Goal: Task Accomplishment & Management: Use online tool/utility

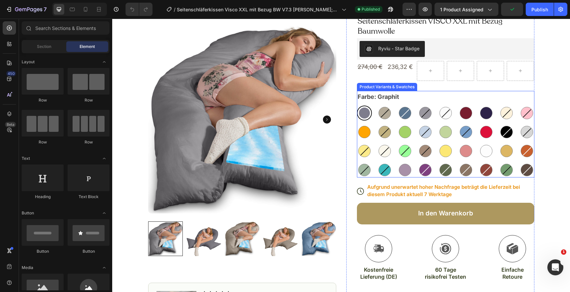
scroll to position [38, 0]
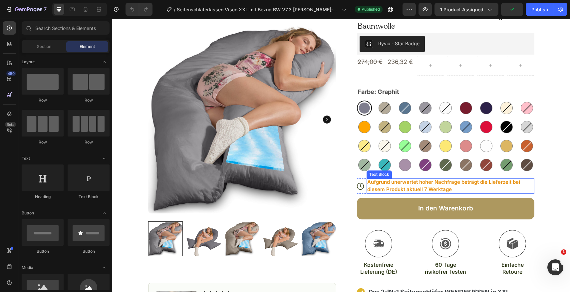
click at [406, 184] on span "Aufgrund unerwartet hoher Nachfrage beträgt die Lieferzeit bei diesem Produkt a…" at bounding box center [443, 186] width 153 height 14
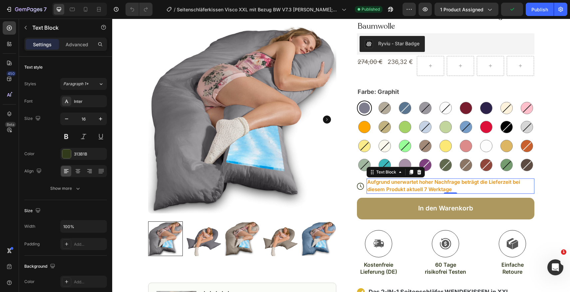
click at [406, 184] on span "Aufgrund unerwartet hoher Nachfrage beträgt die Lieferzeit bei diesem Produkt a…" at bounding box center [443, 186] width 153 height 14
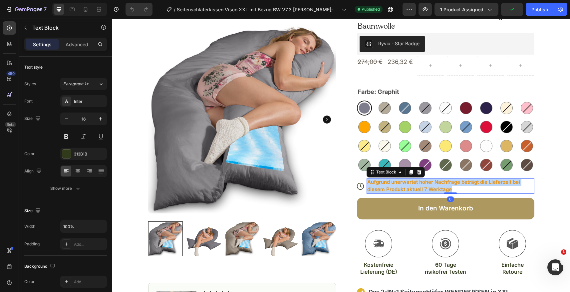
click at [406, 184] on span "Aufgrund unerwartet hoher Nachfrage beträgt die Lieferzeit bei diesem Produkt a…" at bounding box center [443, 186] width 153 height 14
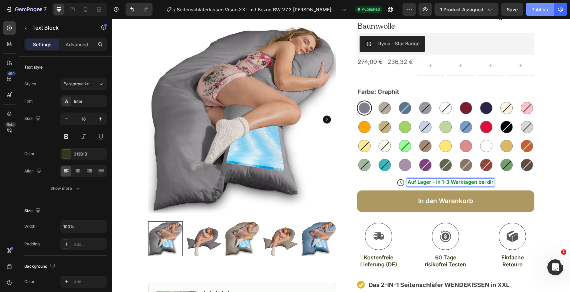
click at [541, 7] on div "Publish" at bounding box center [539, 9] width 17 height 7
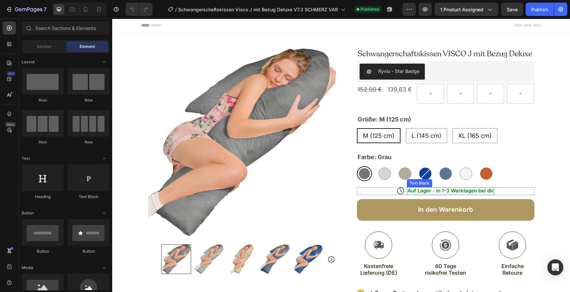
click at [408, 191] on span "Auf Lager - in 1-3 Werktagen bei dir" at bounding box center [450, 190] width 86 height 6
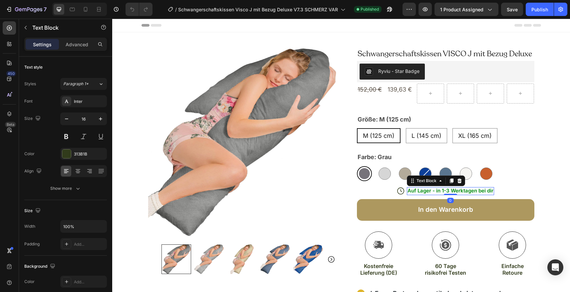
click at [408, 191] on span "Auf Lager - in 1-3 Werktagen bei dir" at bounding box center [450, 190] width 86 height 6
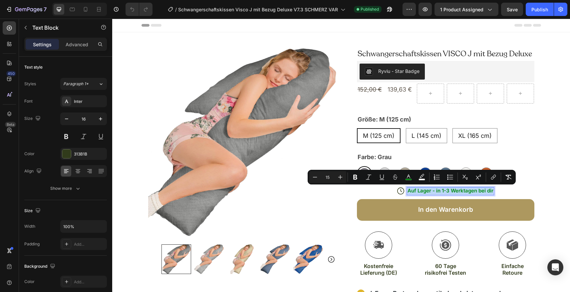
click at [408, 191] on span "Auf Lager - in 1-3 Werktagen bei dir" at bounding box center [450, 190] width 86 height 6
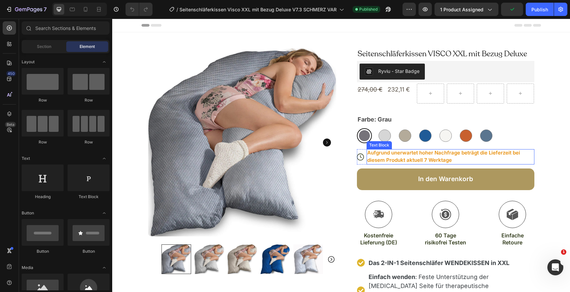
click at [425, 157] on span "Aufgrund unerwartet hoher Nachfrage beträgt die Lieferzeit bei diesem Produkt a…" at bounding box center [443, 156] width 153 height 14
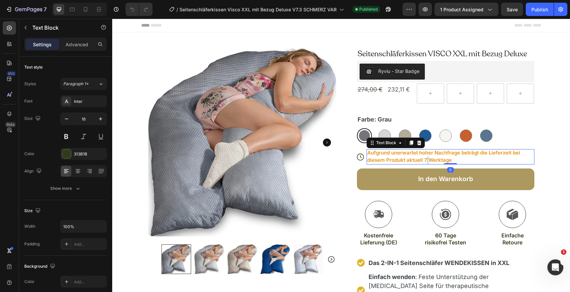
click at [425, 157] on span "Aufgrund unerwartet hoher Nachfrage beträgt die Lieferzeit bei diesem Produkt a…" at bounding box center [443, 156] width 153 height 14
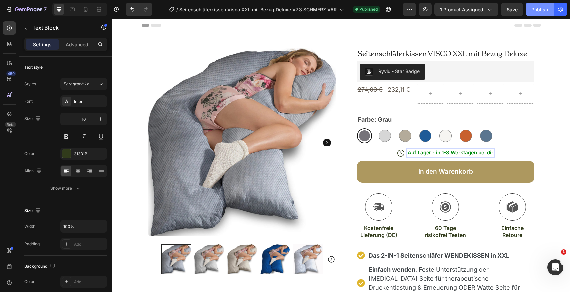
click at [539, 8] on div "Publish" at bounding box center [539, 9] width 17 height 7
